Goal: Task Accomplishment & Management: Use online tool/utility

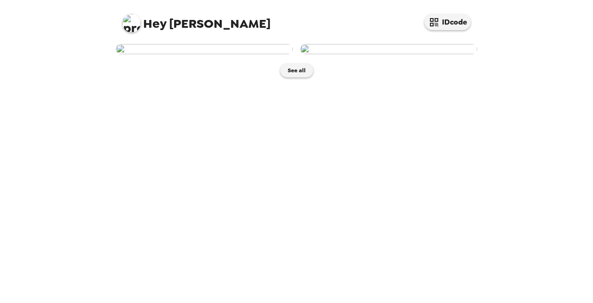
click at [194, 54] on img at bounding box center [204, 49] width 177 height 10
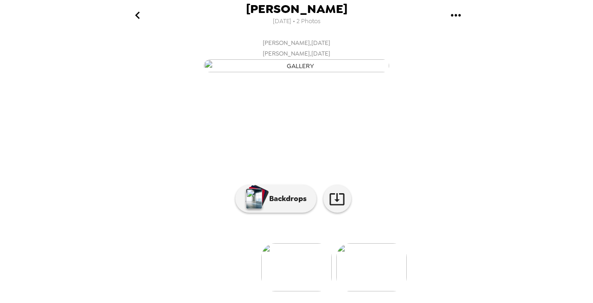
click at [460, 13] on icon "gallery menu" at bounding box center [456, 15] width 15 height 15
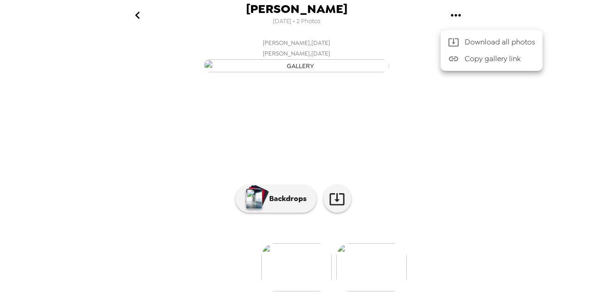
click at [463, 21] on div at bounding box center [296, 151] width 593 height 303
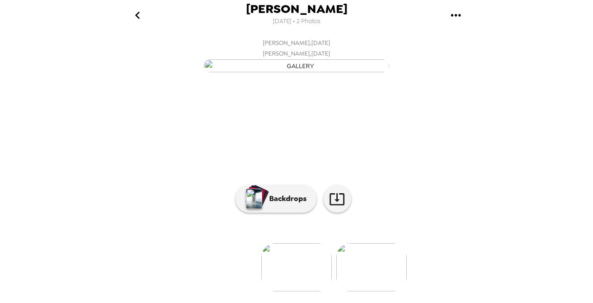
scroll to position [108, 0]
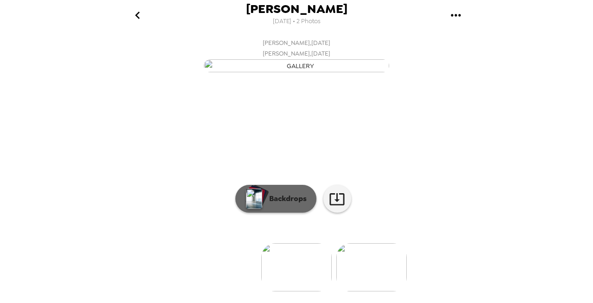
click at [284, 209] on button "Backdrops" at bounding box center [275, 199] width 81 height 28
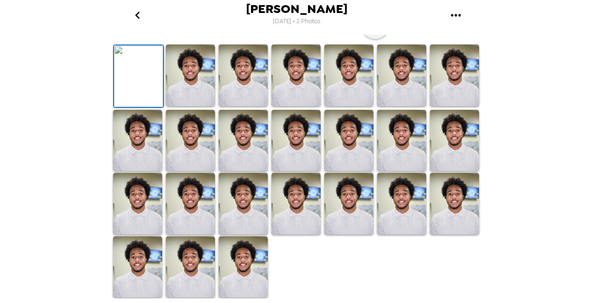
scroll to position [262, 0]
click at [191, 256] on img at bounding box center [190, 267] width 49 height 62
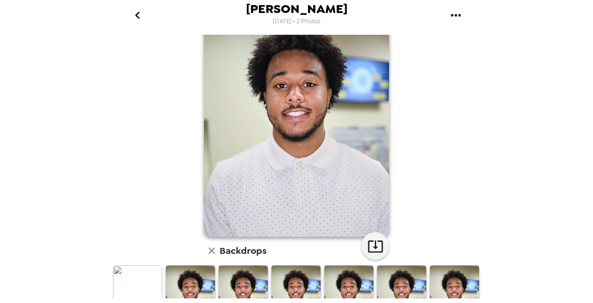
scroll to position [46, 0]
click at [370, 236] on button "button" at bounding box center [376, 246] width 28 height 28
